Goal: Task Accomplishment & Management: Manage account settings

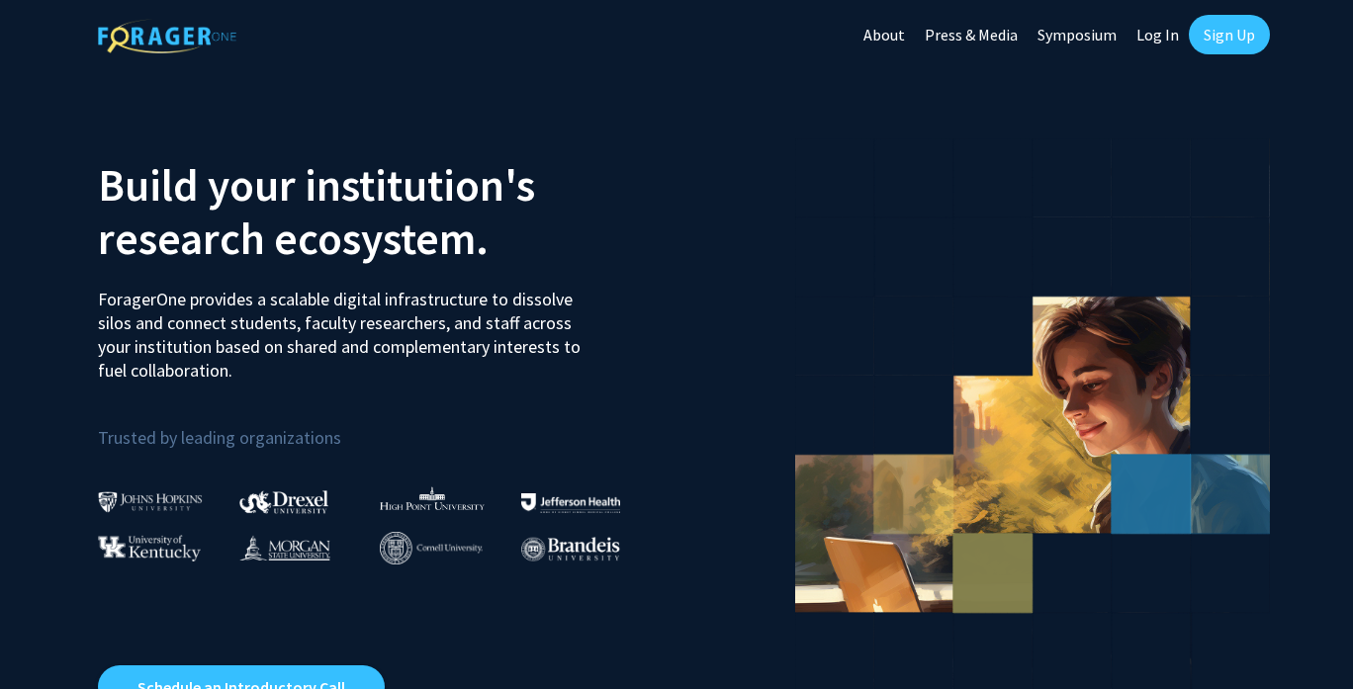
click at [1158, 37] on link "Log In" at bounding box center [1157, 34] width 62 height 69
select select
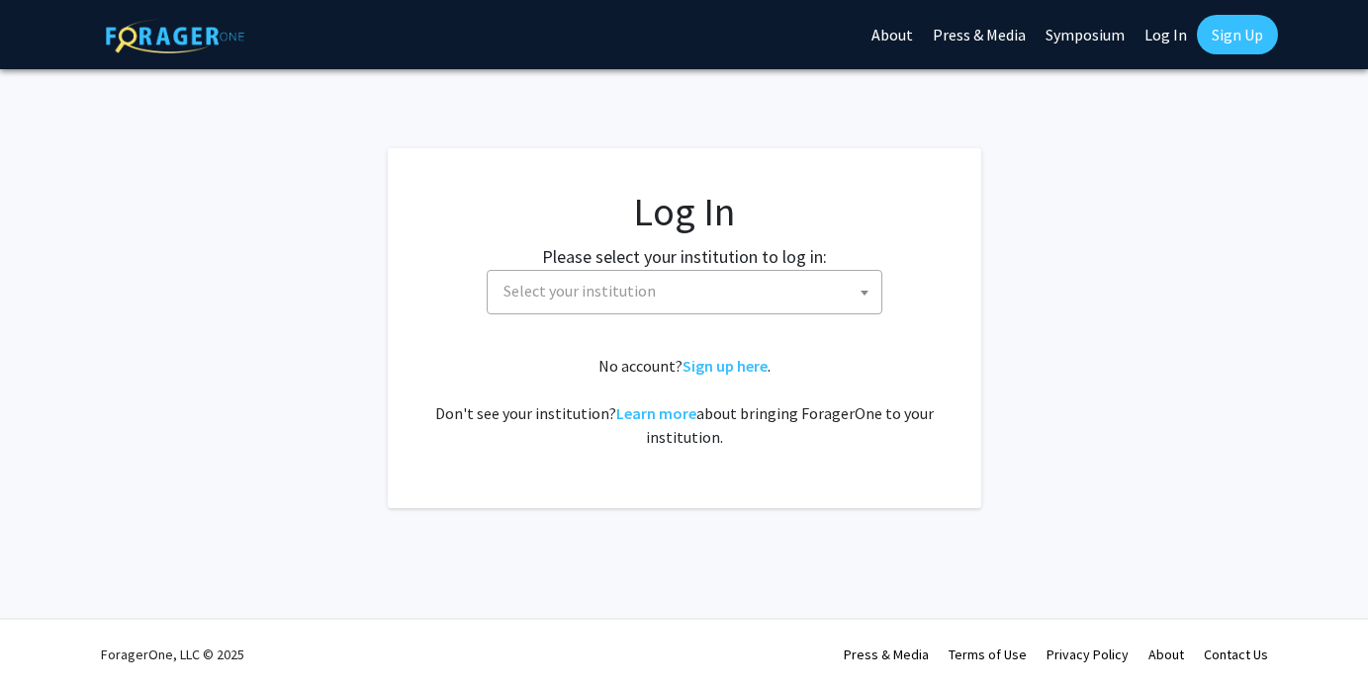
click at [685, 287] on span "Select your institution" at bounding box center [688, 291] width 386 height 41
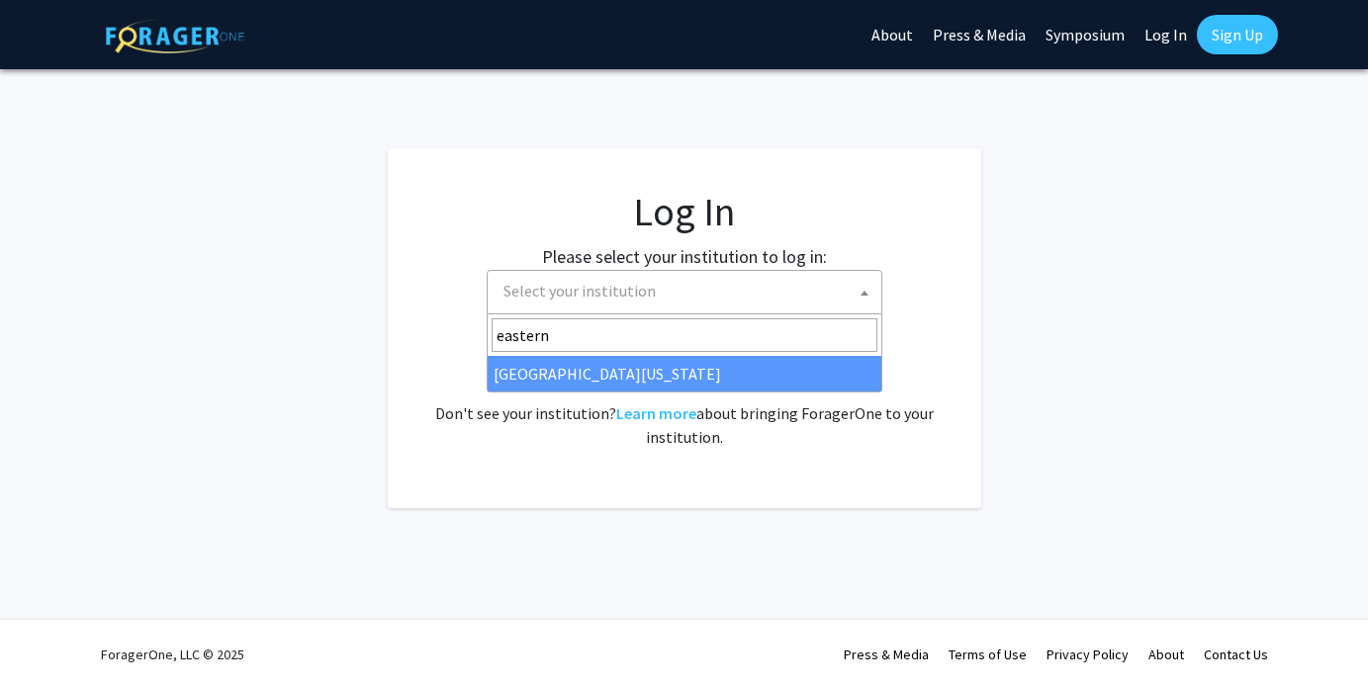
type input "eastern"
select select "29"
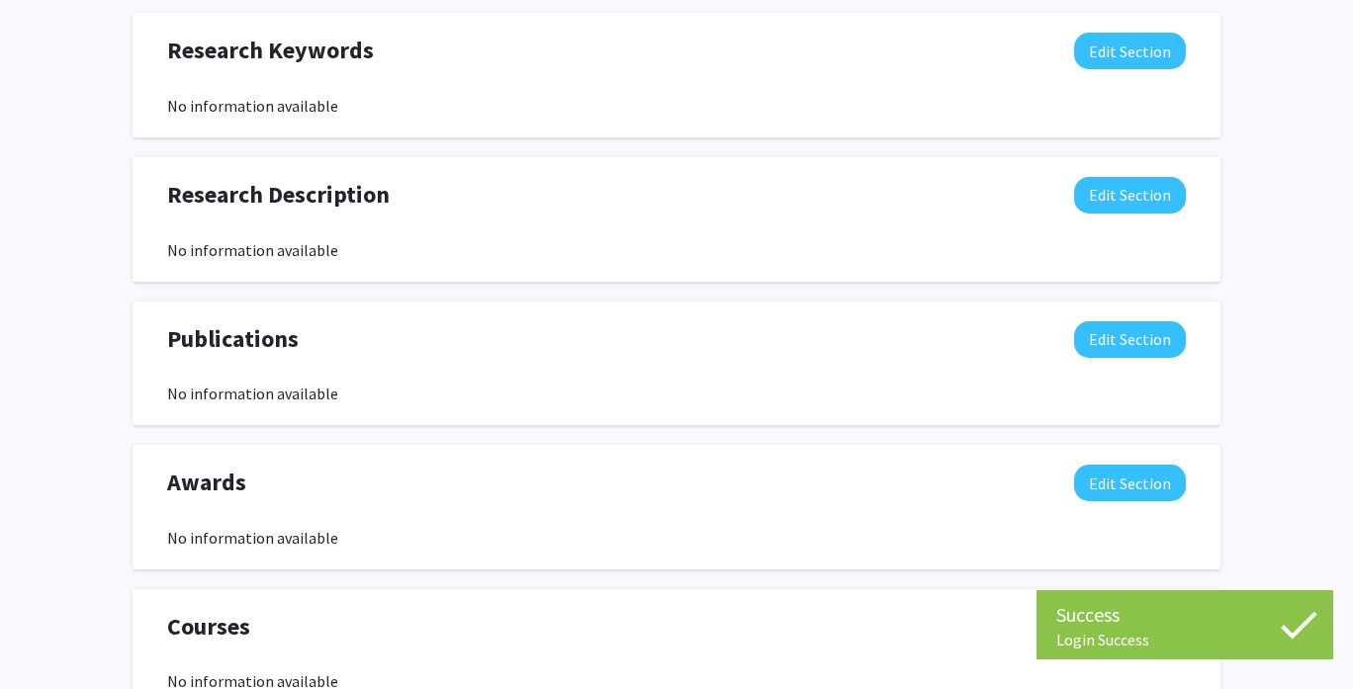
scroll to position [1272, 0]
